Goal: Task Accomplishment & Management: Manage account settings

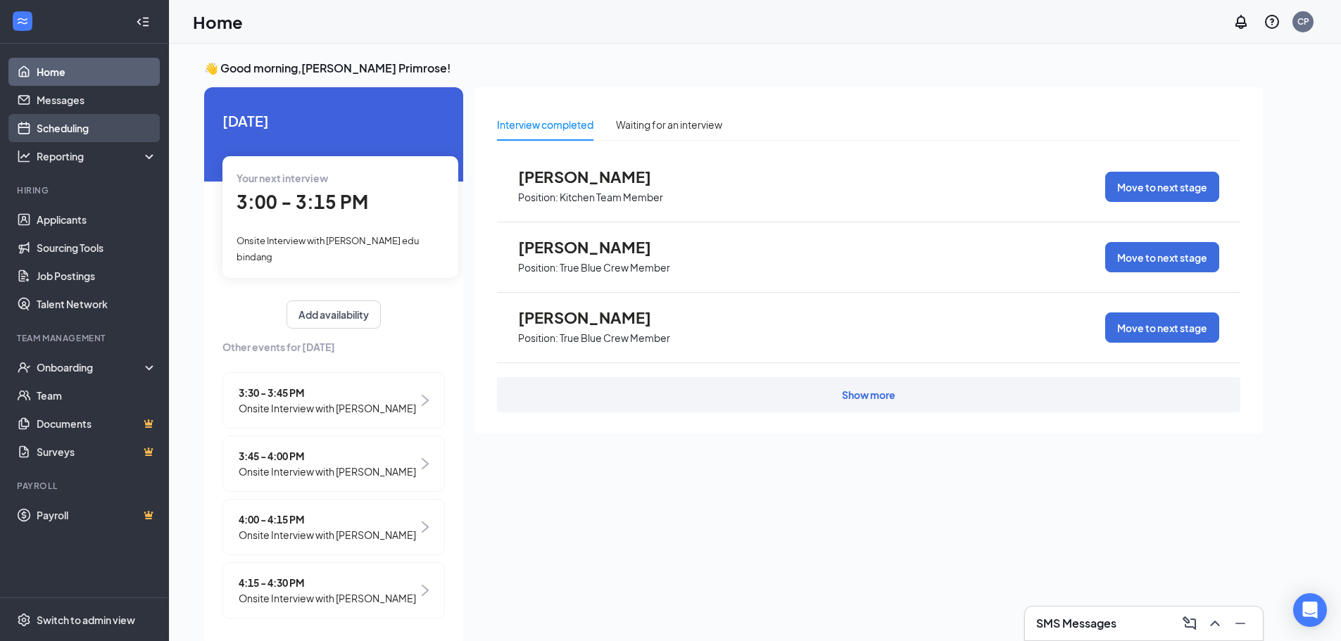
click at [87, 123] on link "Scheduling" at bounding box center [97, 128] width 120 height 28
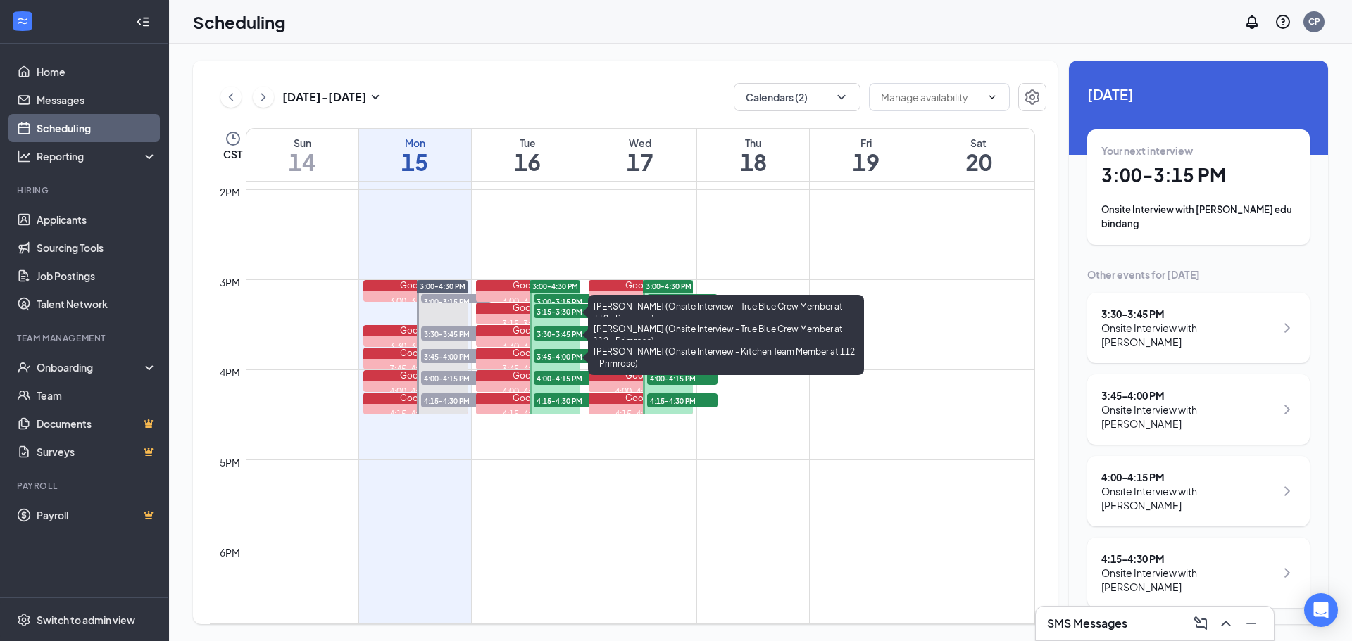
scroll to position [1255, 0]
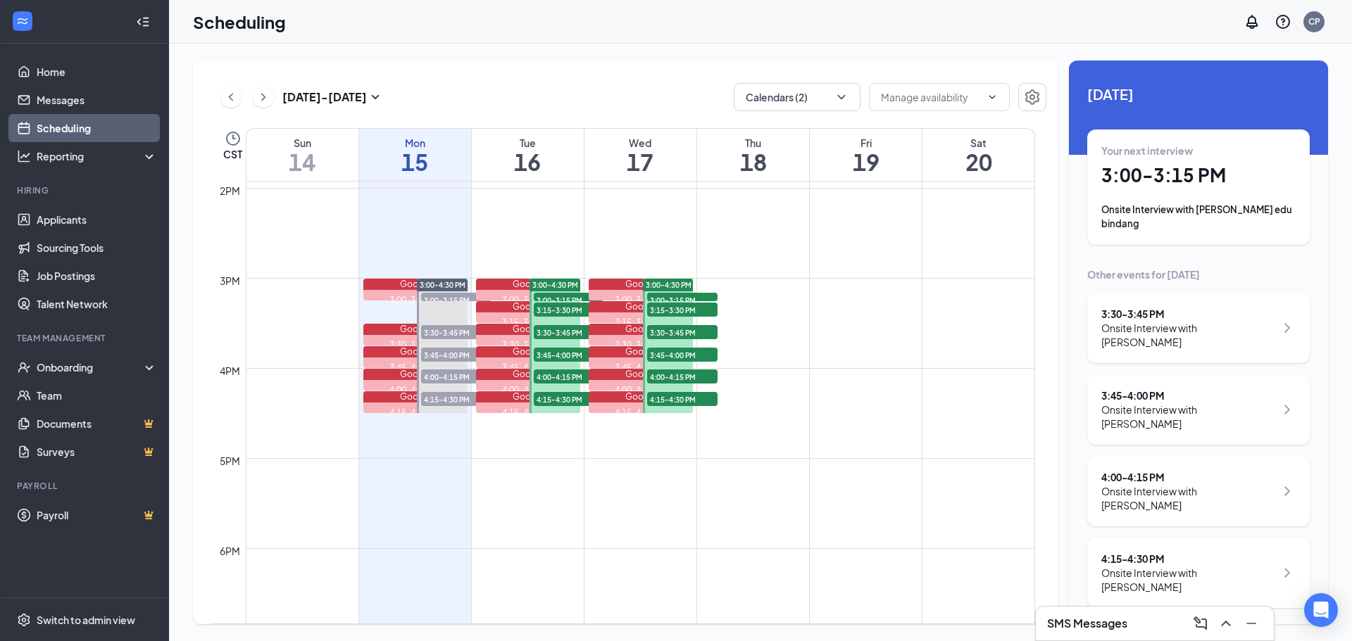
click at [547, 294] on span "3:00-3:15 PM" at bounding box center [569, 300] width 70 height 14
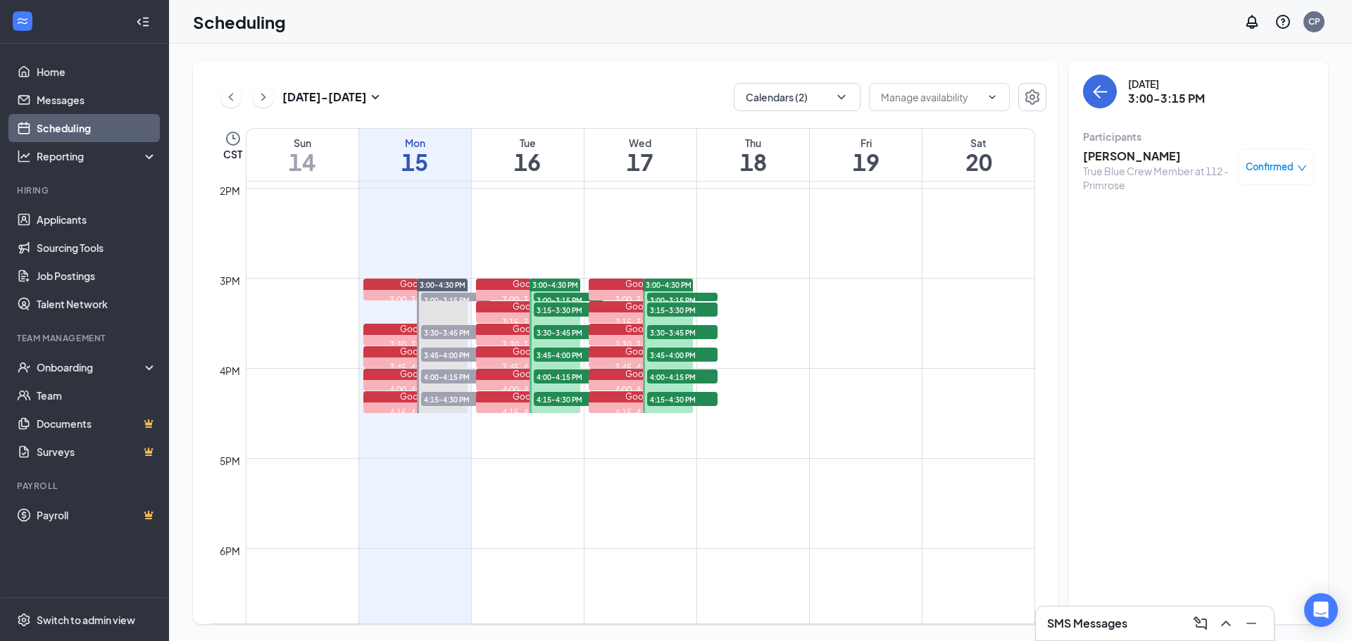
click at [1149, 155] on h3 "[PERSON_NAME]" at bounding box center [1157, 156] width 148 height 15
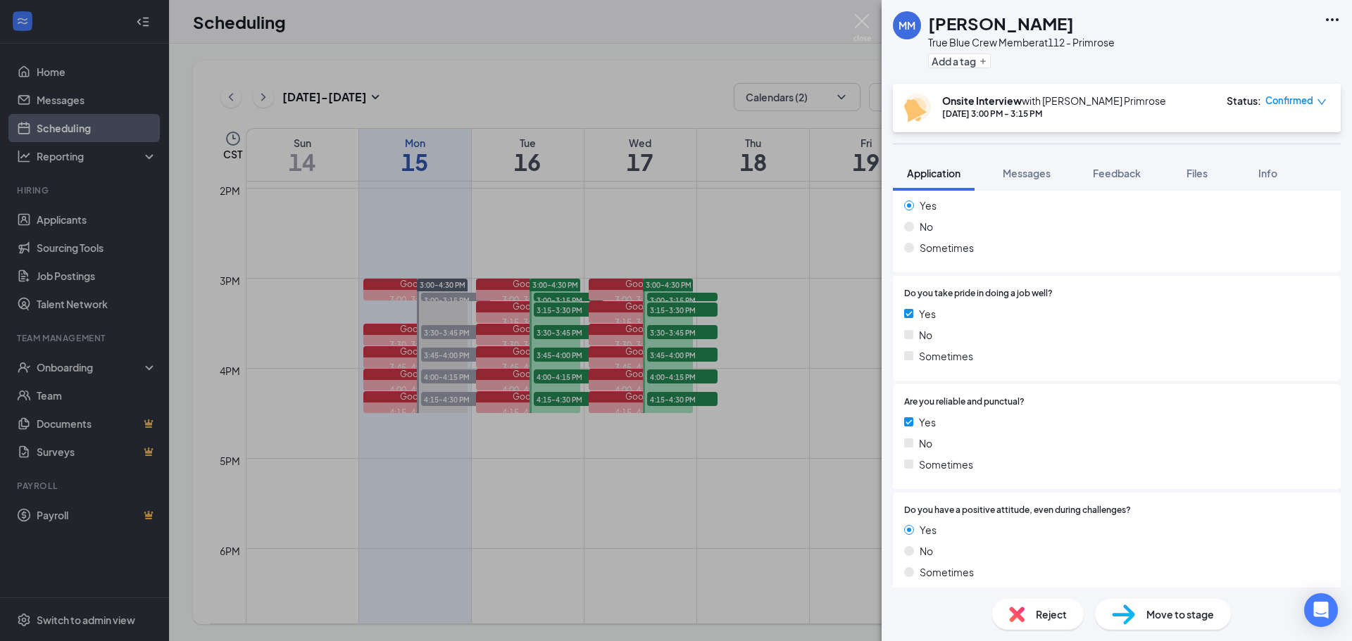
scroll to position [1303, 0]
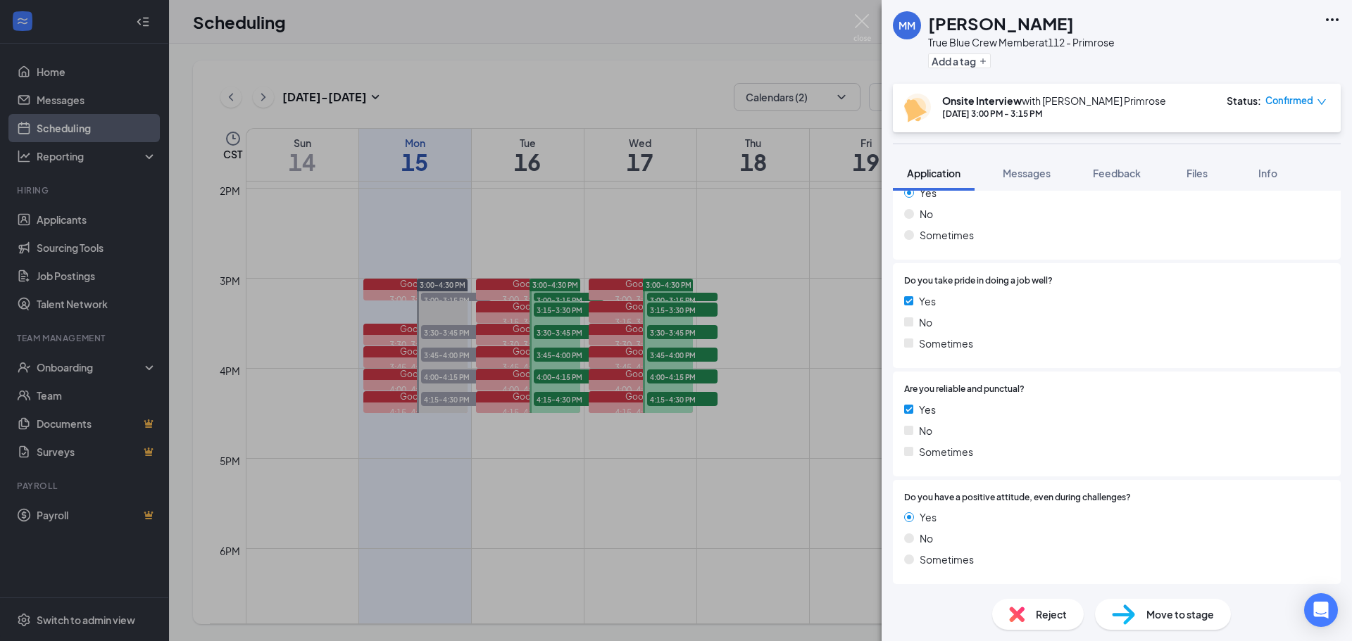
click at [831, 185] on div "MM [PERSON_NAME] True Blue Crew Member at 112 - Primrose Add a tag Onsite Inter…" at bounding box center [676, 320] width 1352 height 641
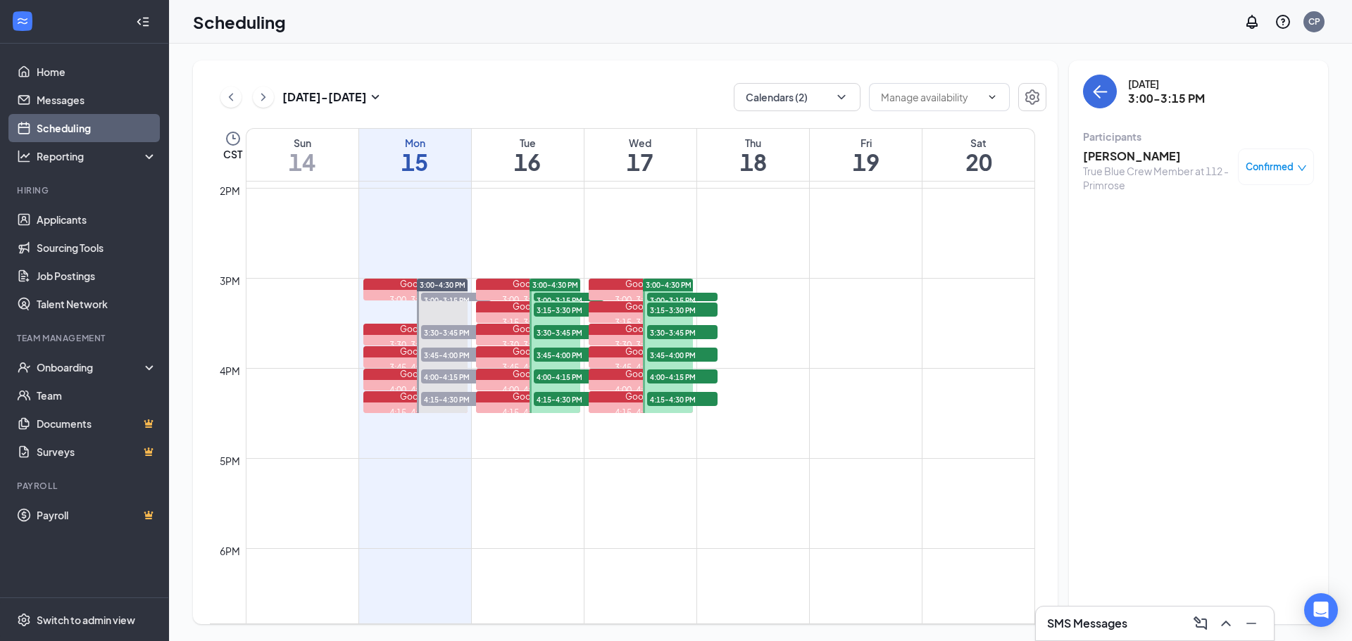
click at [559, 310] on span "3:15-3:30 PM" at bounding box center [569, 310] width 70 height 14
click at [1125, 155] on h3 "[PERSON_NAME]" at bounding box center [1157, 156] width 148 height 15
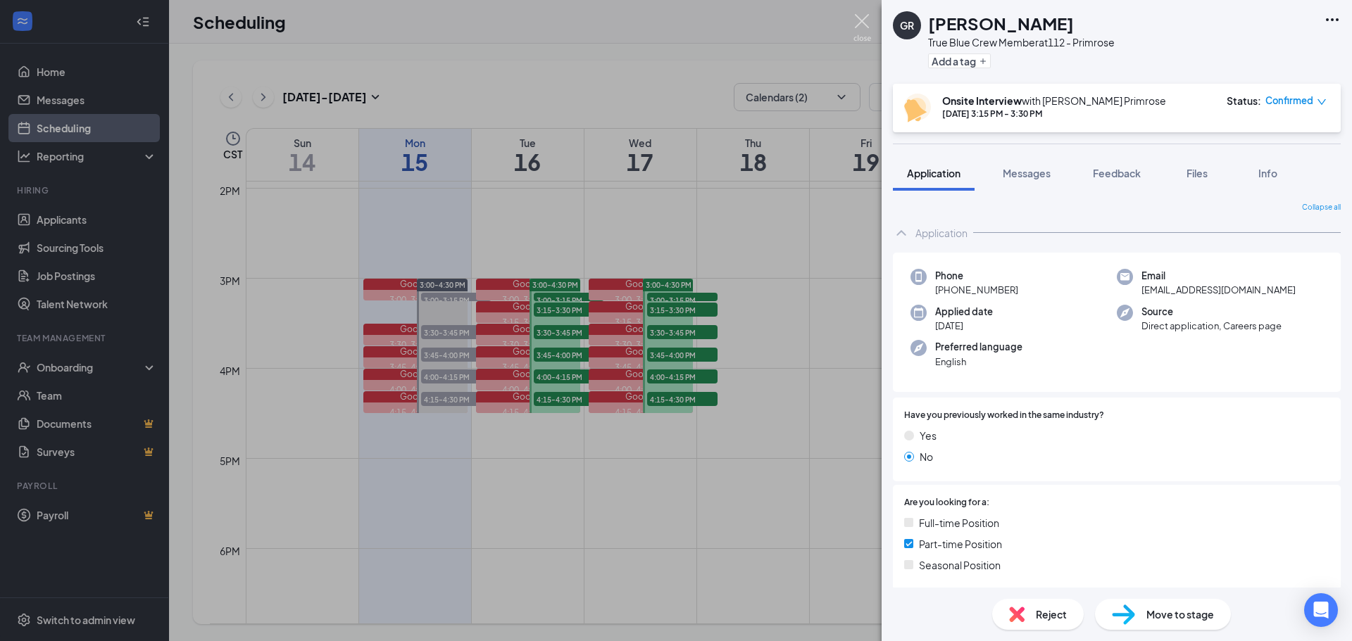
click at [857, 26] on img at bounding box center [862, 27] width 18 height 27
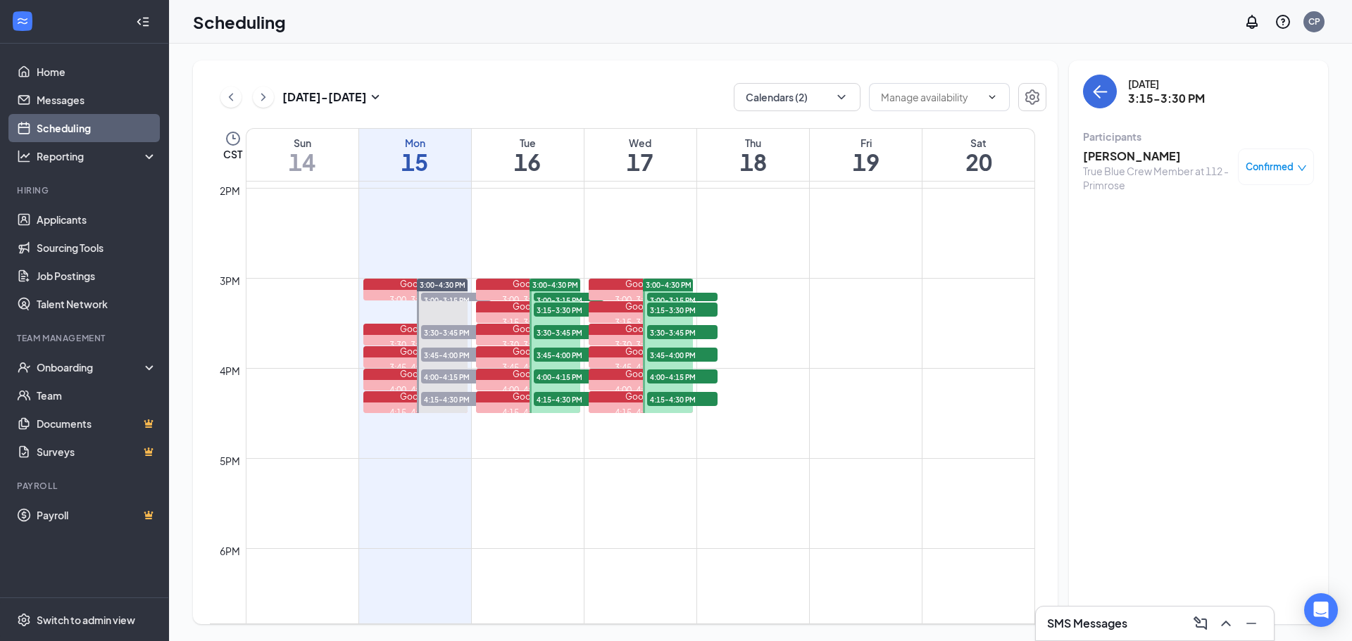
click at [555, 330] on span "3:30-3:45 PM" at bounding box center [569, 332] width 70 height 14
click at [1120, 157] on h3 "[PERSON_NAME]" at bounding box center [1157, 156] width 148 height 15
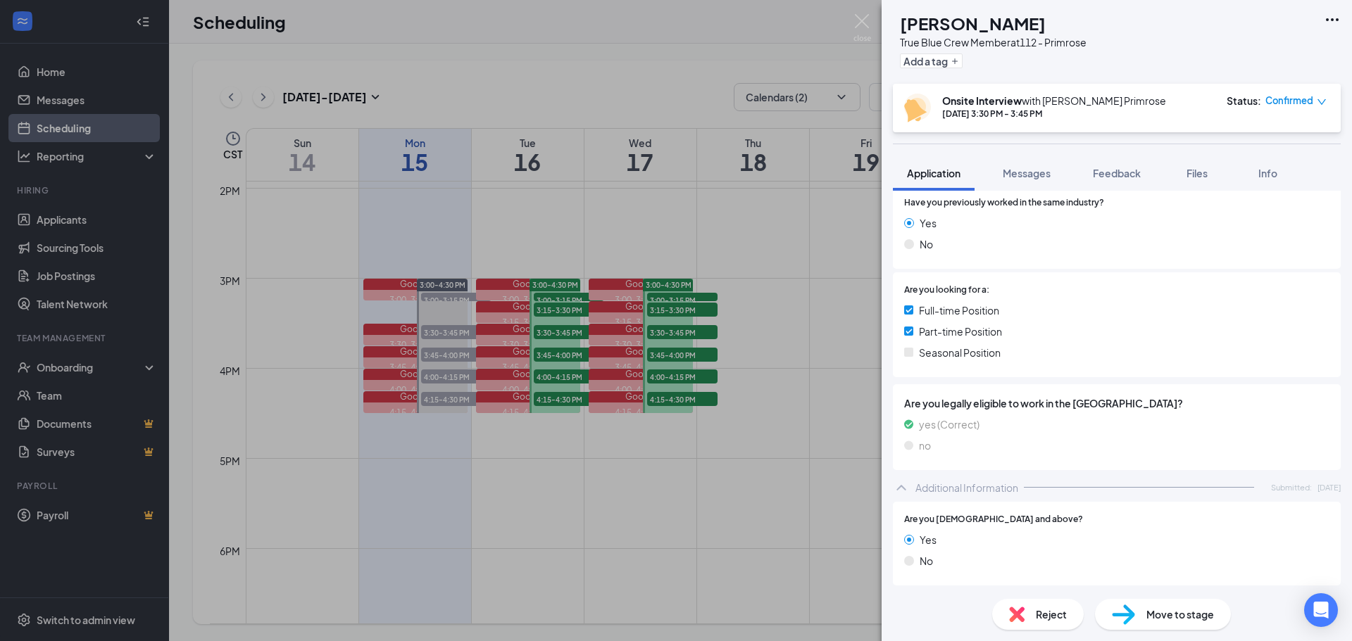
scroll to position [211, 0]
click at [784, 282] on div "AS [PERSON_NAME] True Blue Crew Member at 112 - Primrose Add a tag Onsite Inter…" at bounding box center [676, 320] width 1352 height 641
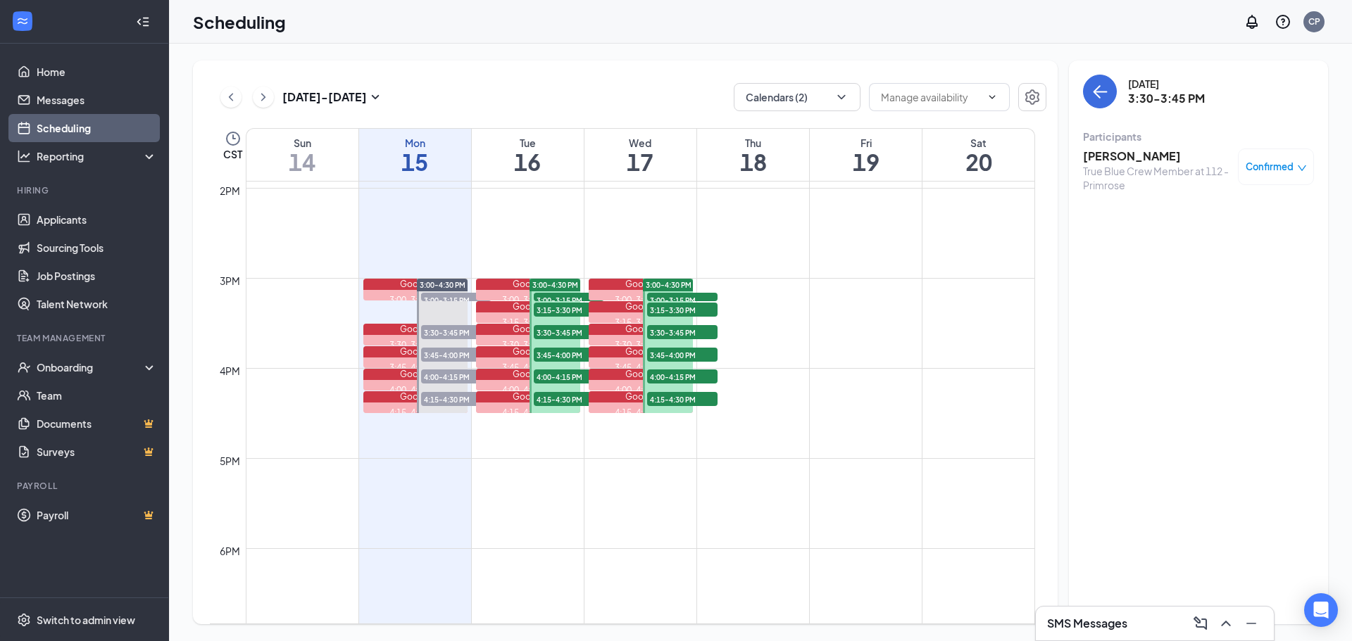
click at [558, 352] on span "3:45-4:00 PM" at bounding box center [569, 355] width 70 height 14
click at [1131, 156] on h3 "[PERSON_NAME]" at bounding box center [1157, 156] width 148 height 15
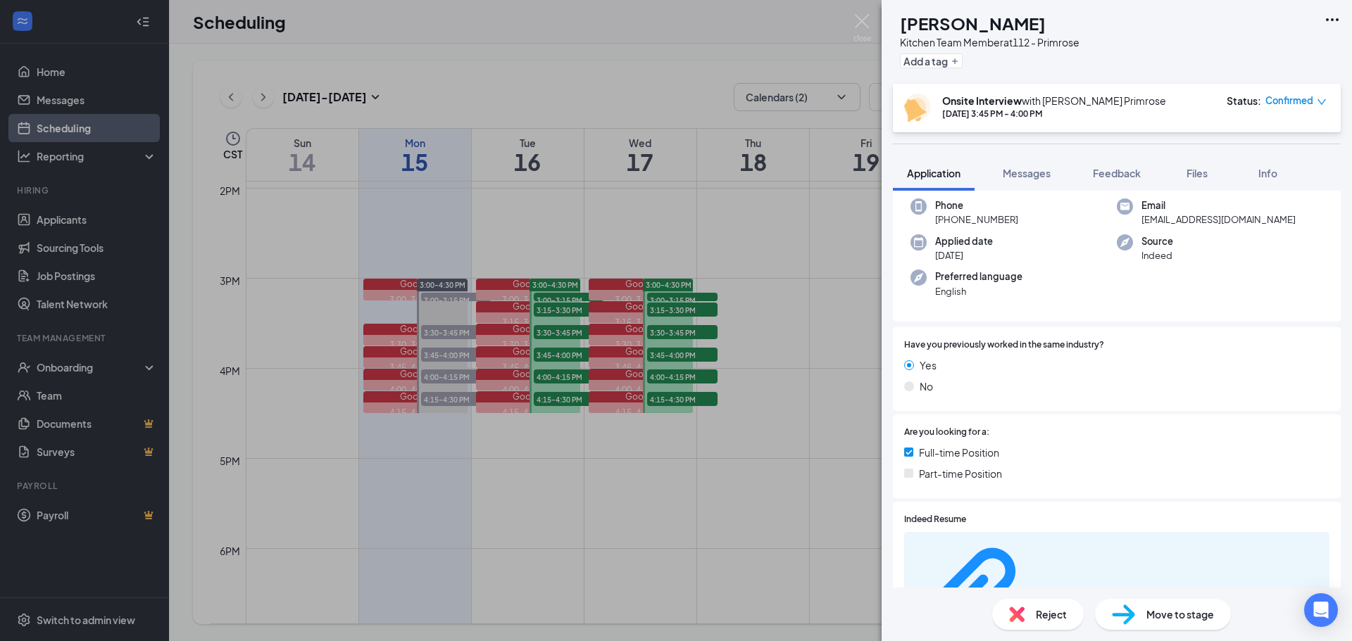
scroll to position [141, 0]
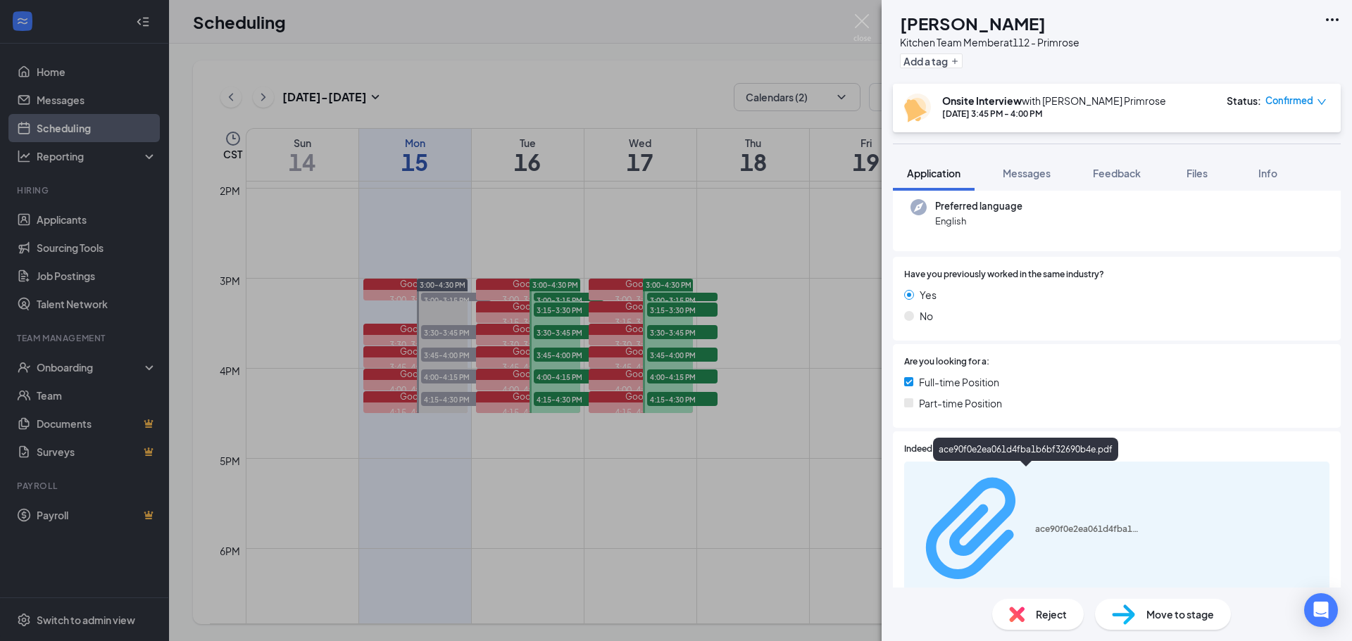
click at [1050, 524] on div "ace90f0e2ea061d4fba1b6bf32690b4e.pdf" at bounding box center [1088, 529] width 106 height 11
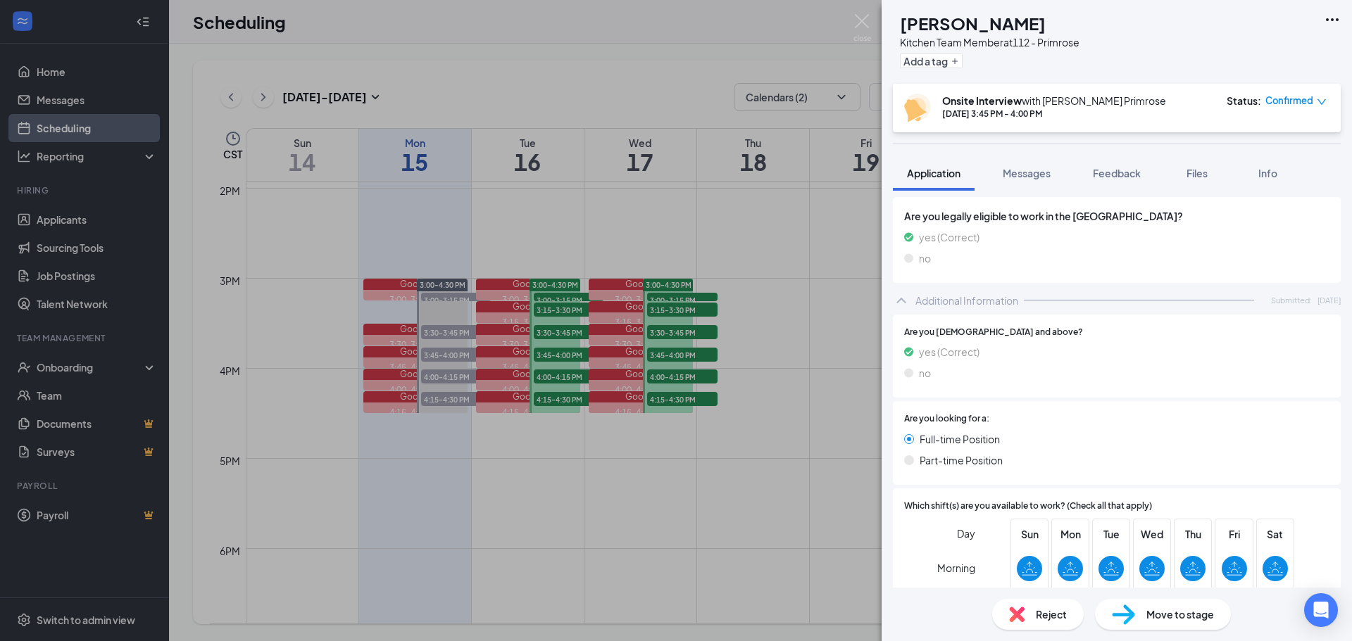
scroll to position [634, 0]
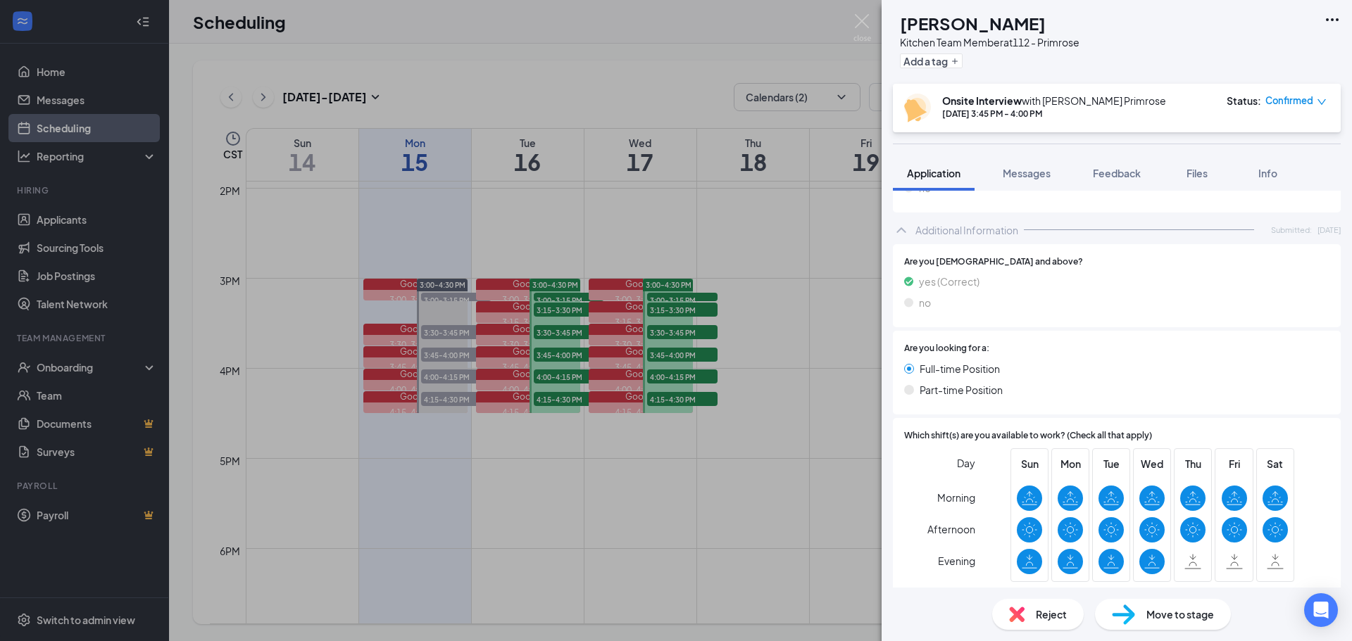
click at [804, 314] on div "MG [PERSON_NAME] Kitchen Team Member at 112 - Primrose Add a tag Onsite Intervi…" at bounding box center [676, 320] width 1352 height 641
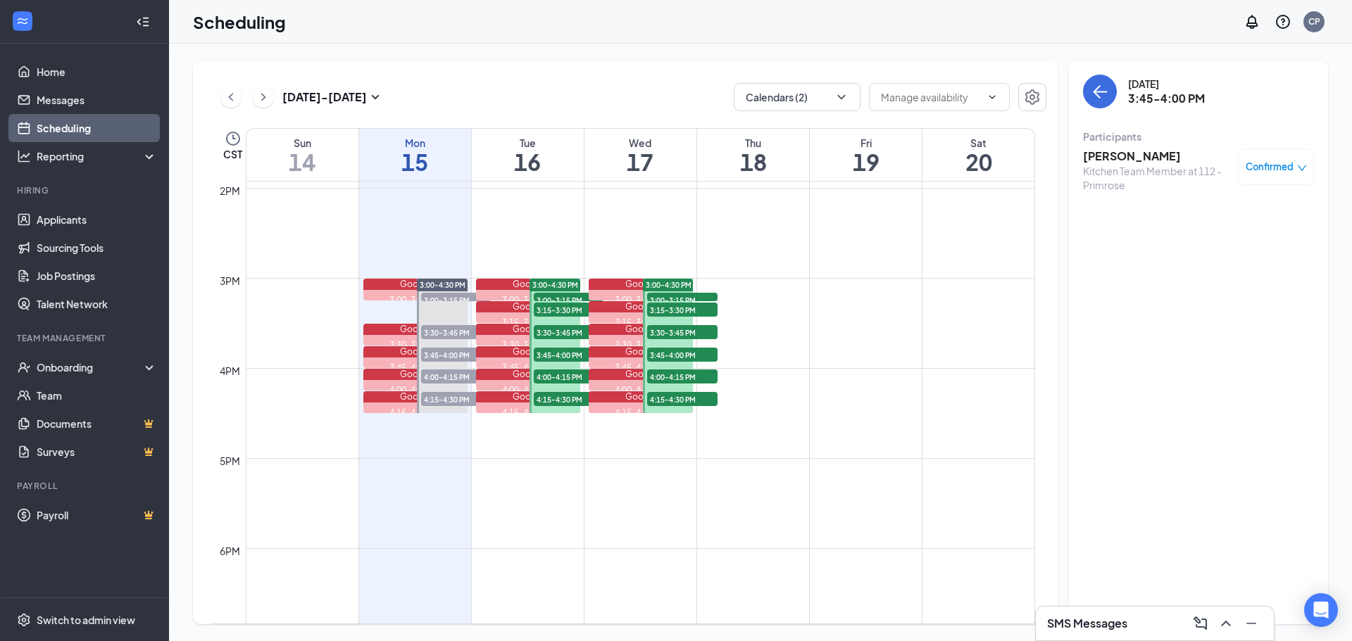
click at [554, 379] on span "4:00-4:15 PM" at bounding box center [569, 377] width 70 height 14
click at [1132, 160] on h3 "[PERSON_NAME]" at bounding box center [1157, 156] width 148 height 15
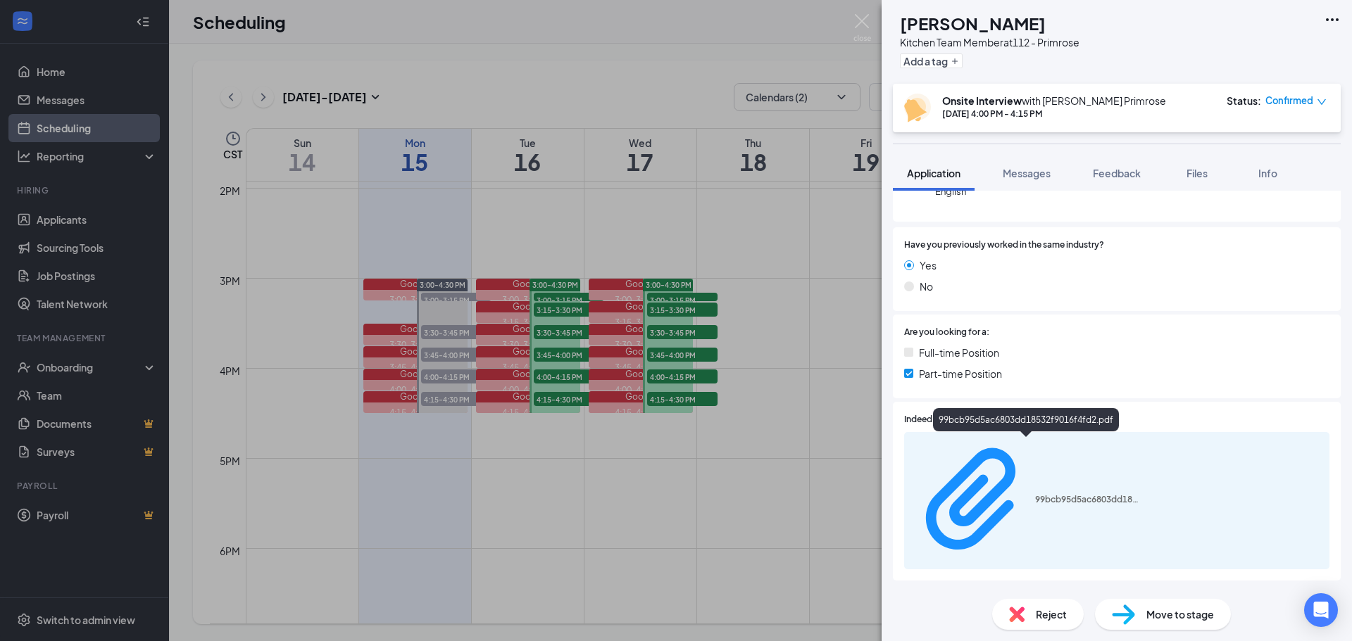
scroll to position [211, 0]
click at [1070, 493] on div "99bcb95d5ac6803dd18532f9016f4fd2.pdf" at bounding box center [1088, 498] width 106 height 11
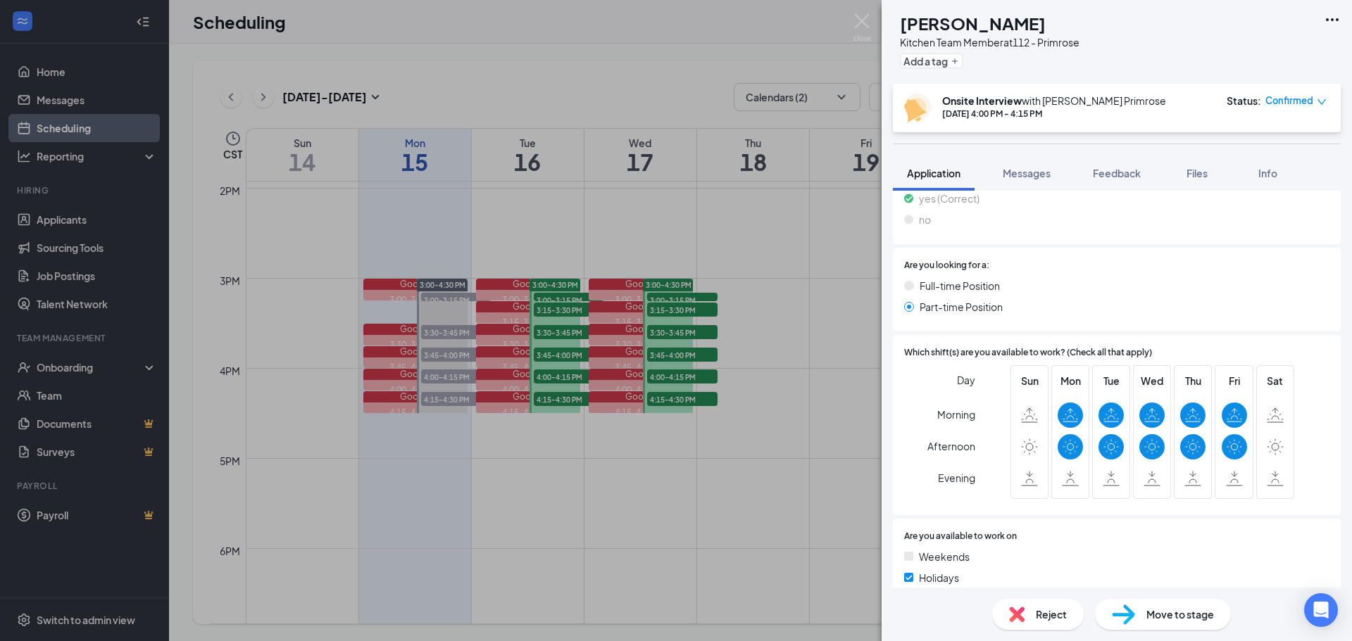
scroll to position [774, 0]
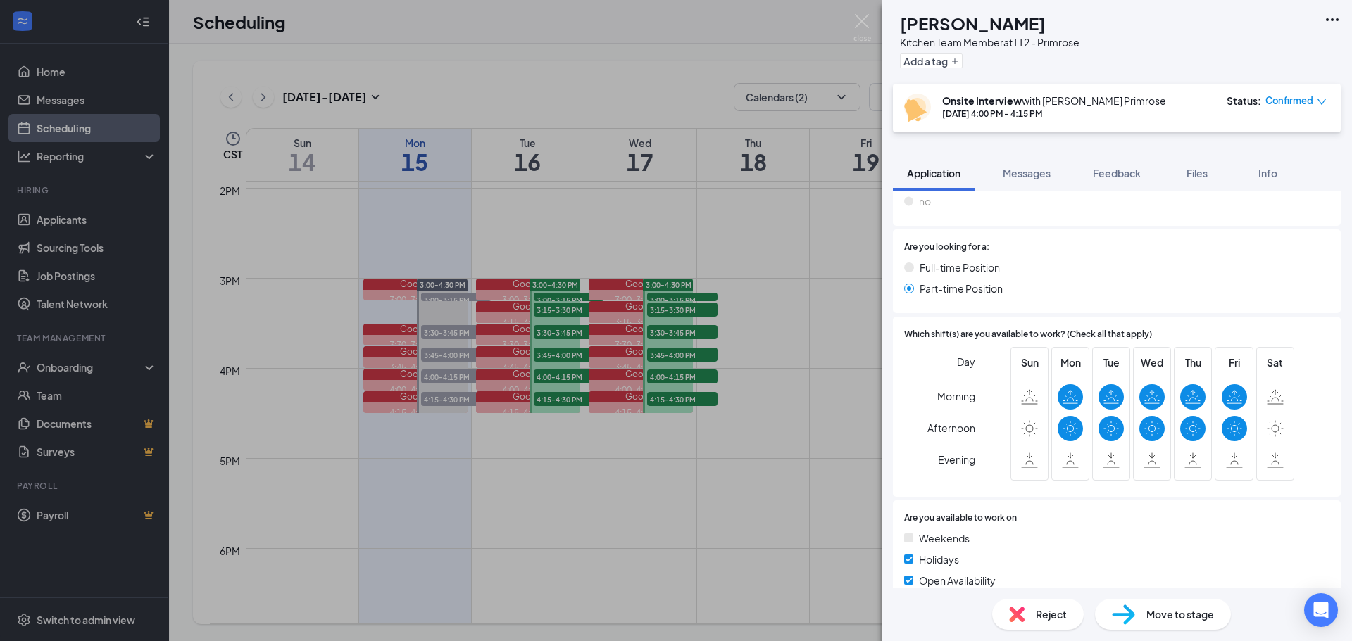
click at [862, 391] on div "DL [PERSON_NAME] Kitchen Team Member at 112 - Primrose Add a tag Onsite Intervi…" at bounding box center [676, 320] width 1352 height 641
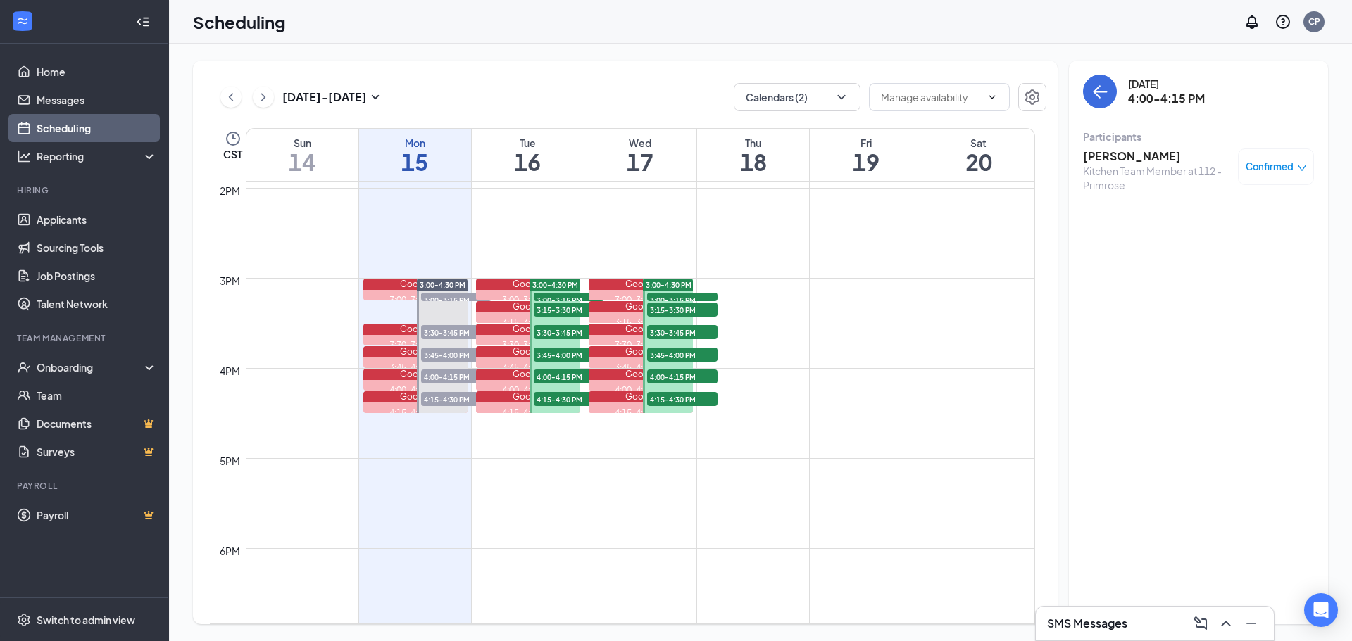
click at [575, 398] on span "4:15-4:30 PM" at bounding box center [569, 399] width 70 height 14
click at [1145, 149] on h3 "[PERSON_NAME]" at bounding box center [1157, 156] width 148 height 15
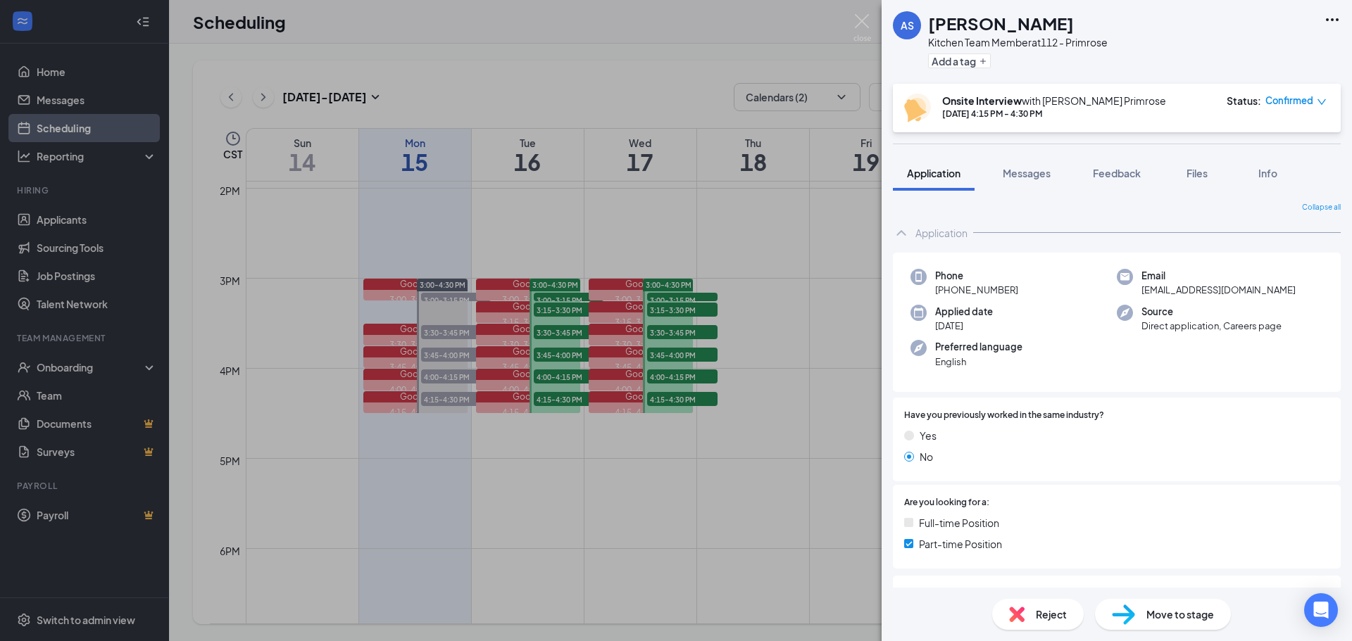
click at [778, 237] on div "AS [PERSON_NAME] Kitchen Team Member at 112 - Primrose Add a tag Onsite Intervi…" at bounding box center [676, 320] width 1352 height 641
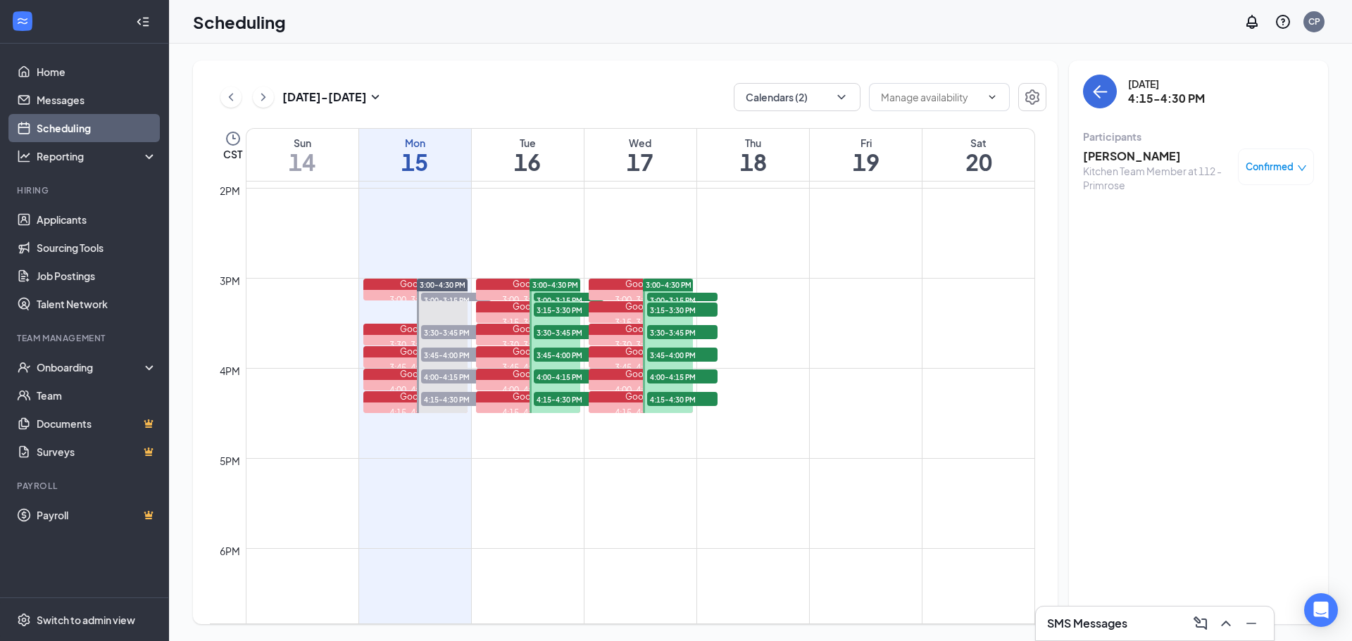
click at [709, 297] on span "3:00-3:15 PM" at bounding box center [682, 300] width 70 height 14
click at [1164, 159] on h3 "[PERSON_NAME]" at bounding box center [1157, 156] width 148 height 15
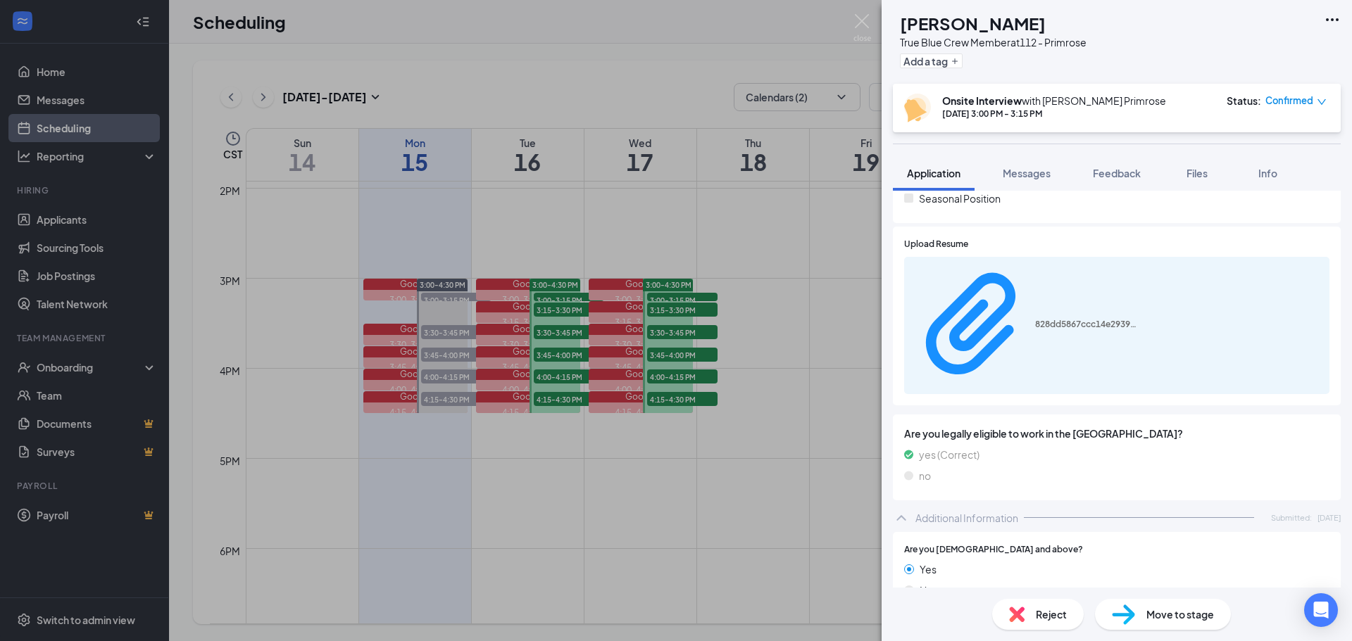
scroll to position [422, 0]
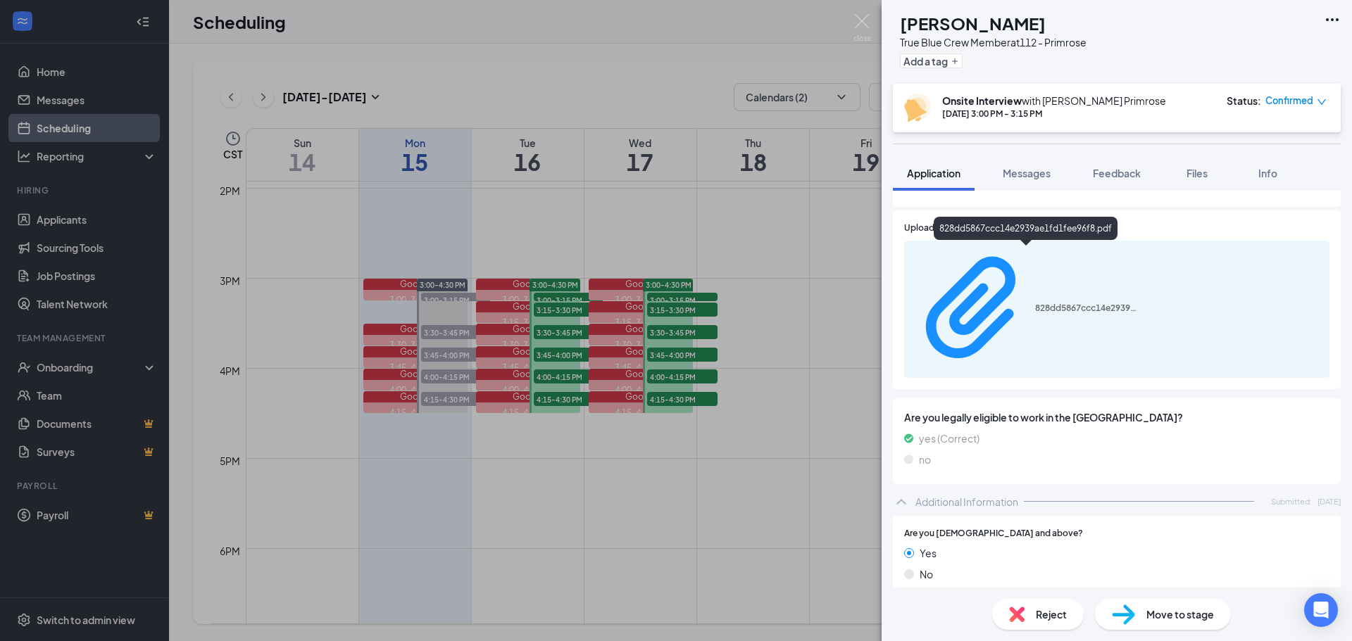
click at [1019, 245] on div "828dd5867ccc14e2939ae1fd1fee96f8.pdf" at bounding box center [1026, 231] width 184 height 29
click at [1035, 303] on div "828dd5867ccc14e2939ae1fd1fee96f8.pdf" at bounding box center [1088, 308] width 106 height 11
click at [639, 246] on div "ES [PERSON_NAME] True Blue Crew Member at 112 - Primrose Add a tag Onsite Inter…" at bounding box center [676, 320] width 1352 height 641
